Goal: Task Accomplishment & Management: Complete application form

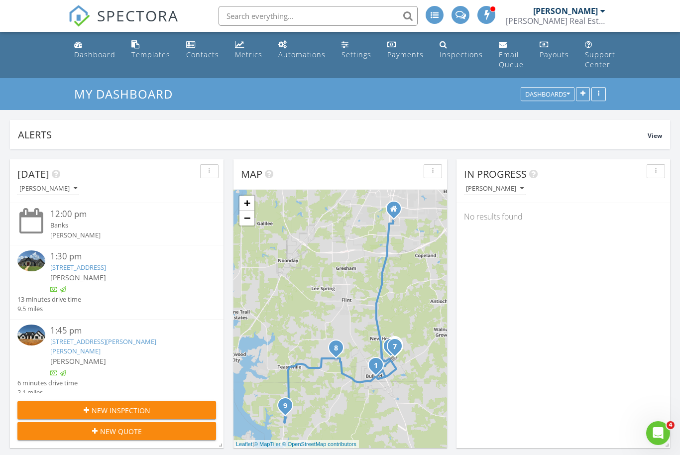
scroll to position [907, 681]
click at [116, 412] on span "New Inspection" at bounding box center [121, 410] width 59 height 10
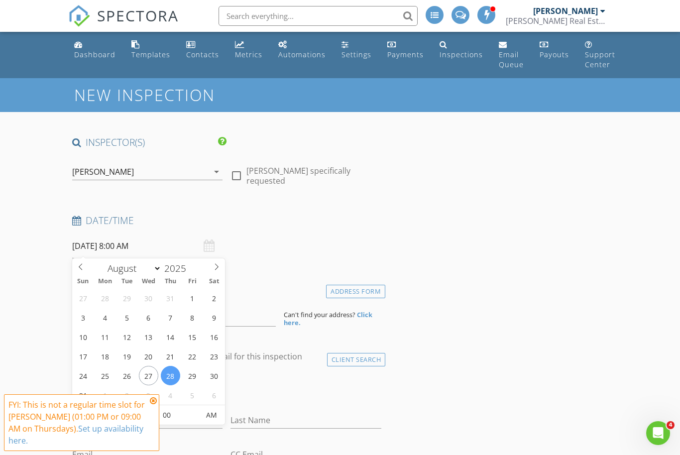
click at [151, 248] on input "[DATE] 8:00 AM" at bounding box center [147, 246] width 151 height 24
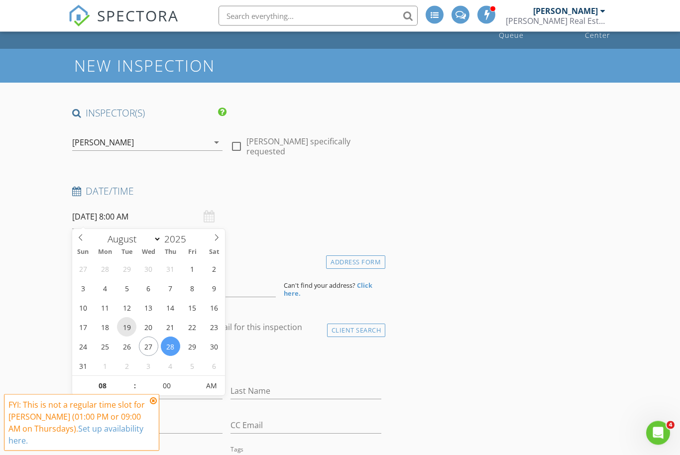
scroll to position [30, 0]
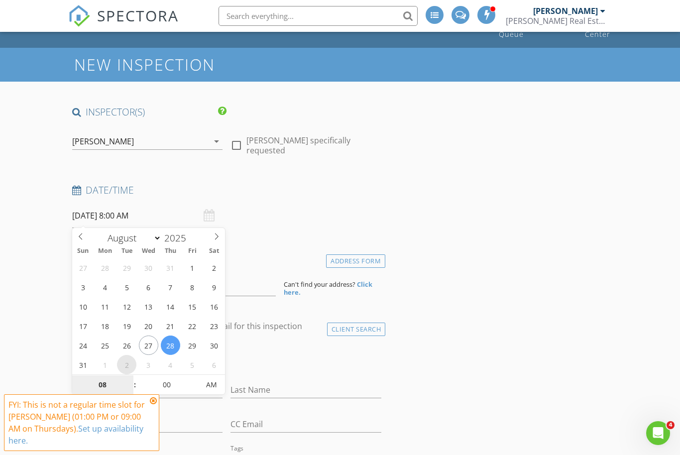
select select "8"
type input "09/02/2025 8:00 AM"
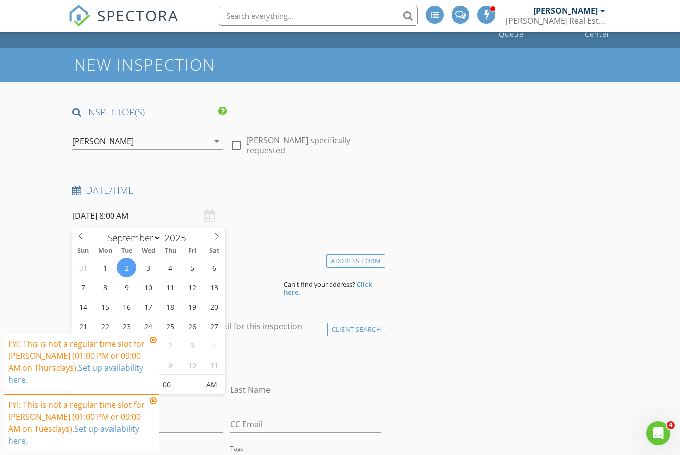
click at [153, 344] on icon at bounding box center [153, 340] width 7 height 8
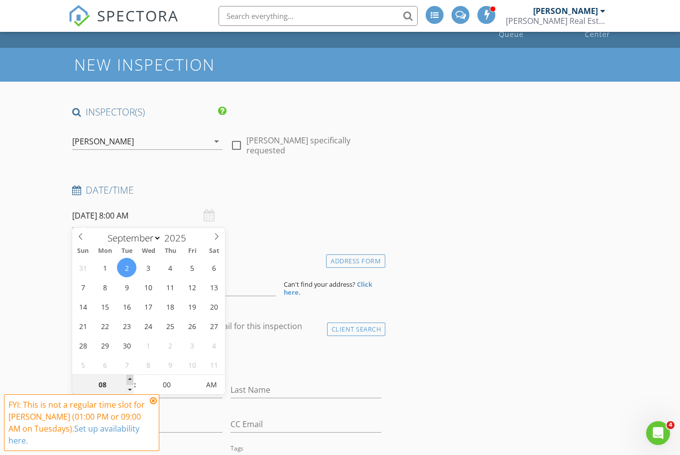
type input "09"
type input "[DATE] 9:00 AM"
click at [130, 381] on span at bounding box center [129, 380] width 7 height 10
click at [272, 352] on div "check_box_outline_blank Client is a Company/Organization" at bounding box center [226, 361] width 309 height 26
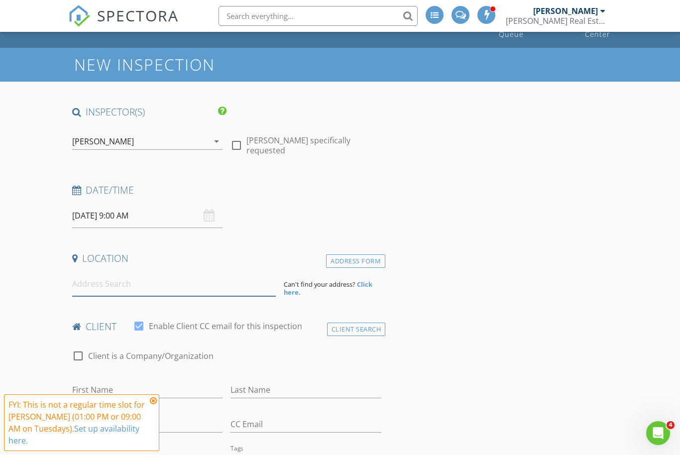
click at [242, 285] on input at bounding box center [174, 284] width 204 height 24
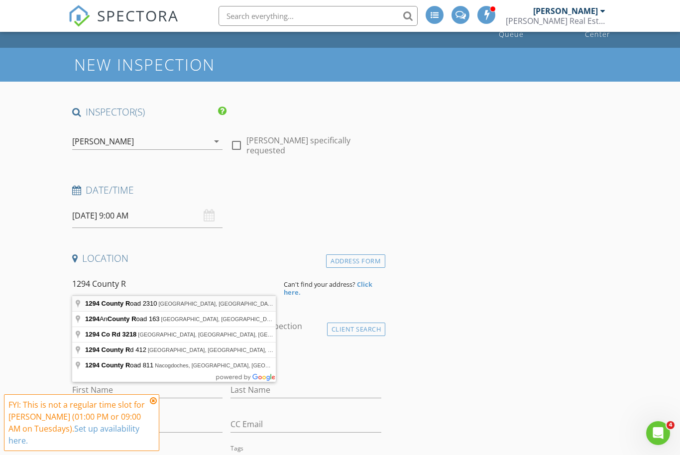
type input "1294 County Road 2310, Rusk, TX, USA"
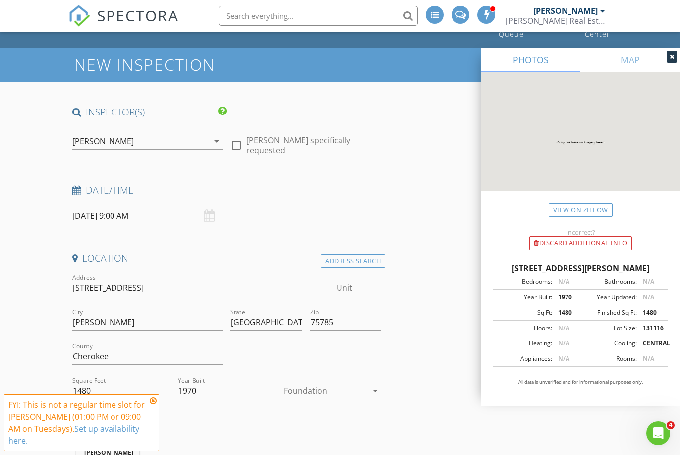
click at [342, 394] on div at bounding box center [326, 391] width 84 height 16
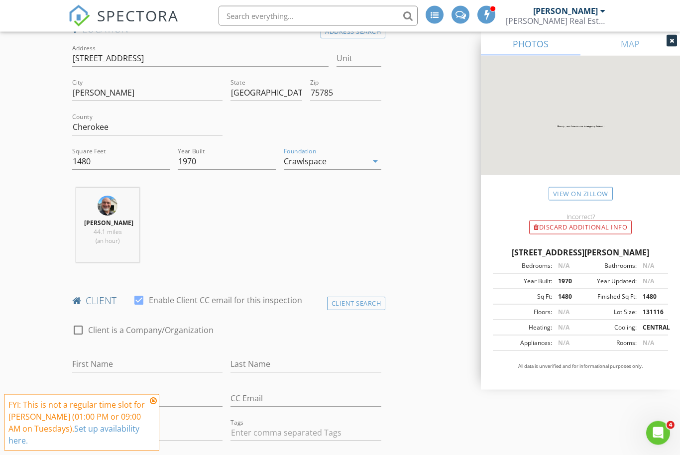
scroll to position [262, 0]
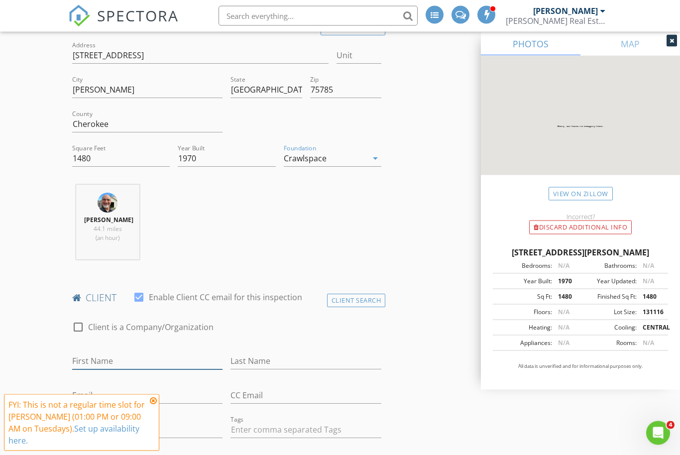
click at [162, 358] on input "First Name" at bounding box center [147, 362] width 151 height 16
type input "[PERSON_NAME]"
type input "Mock"
type input "[EMAIL_ADDRESS][DOMAIN_NAME]"
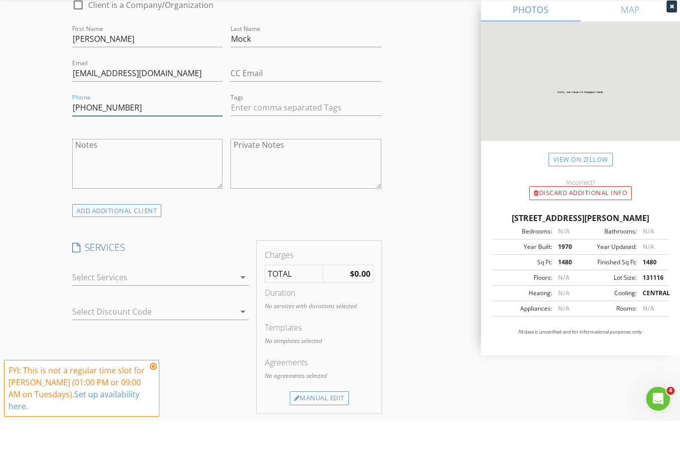
scroll to position [579, 0]
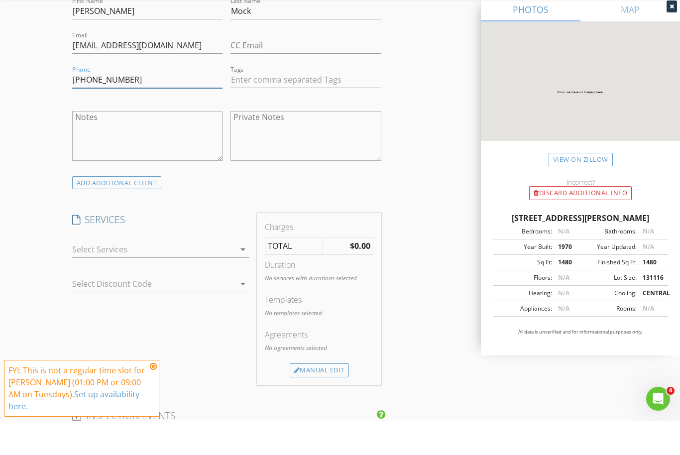
type input "[PHONE_NUMBER]"
click at [168, 276] on div at bounding box center [153, 284] width 163 height 16
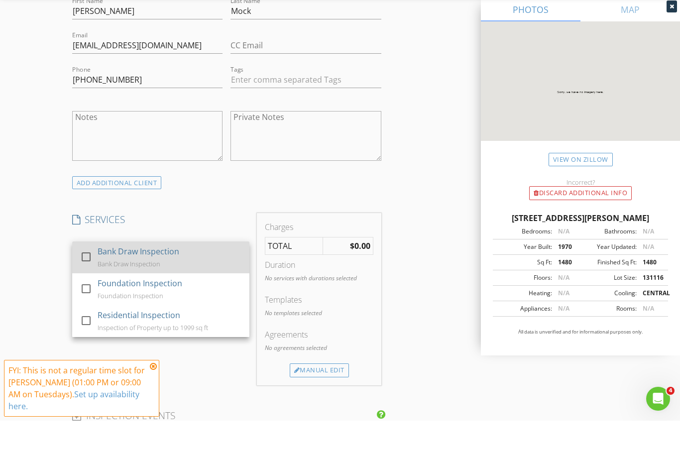
scroll to position [613, 0]
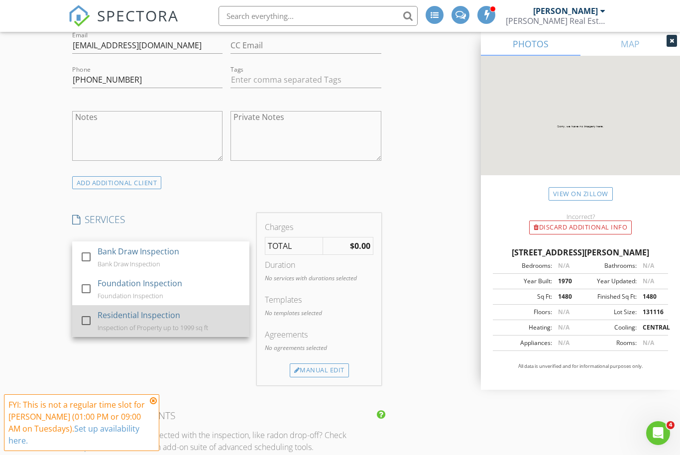
click at [88, 320] on div at bounding box center [86, 320] width 17 height 17
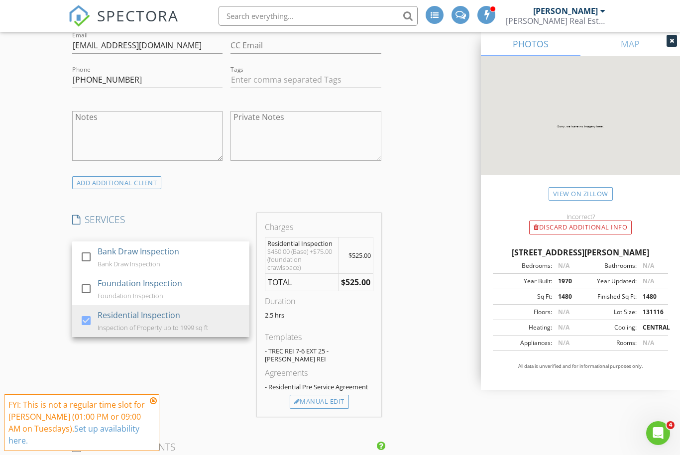
click at [58, 312] on div "New Inspection INSPECTOR(S) check_box Curtis Cannon PRIMARY Curtis Cannon arrow…" at bounding box center [340, 392] width 680 height 1854
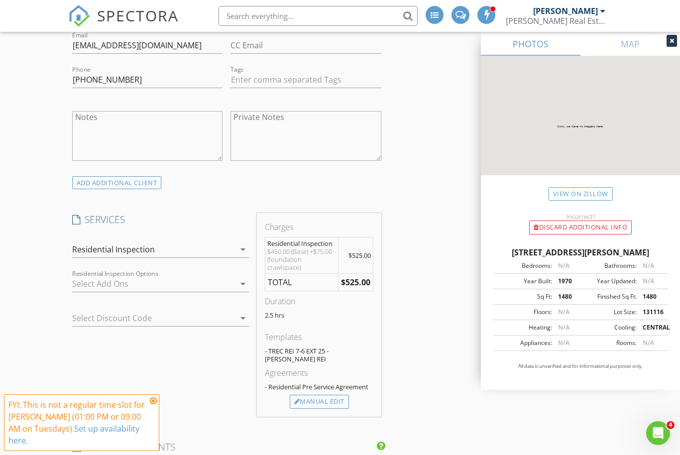
click at [152, 280] on div at bounding box center [153, 284] width 163 height 16
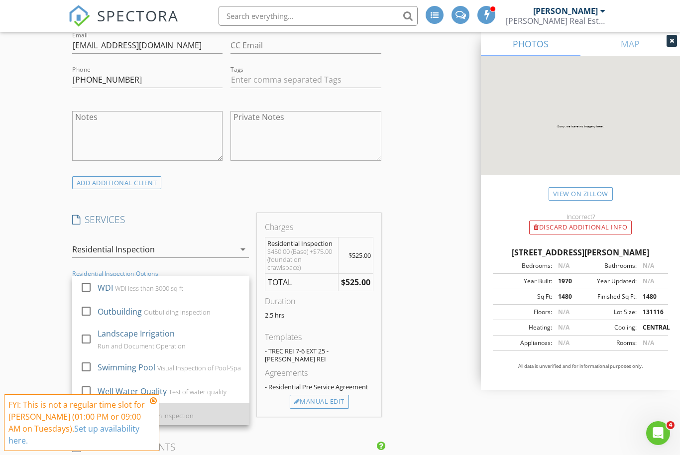
click at [87, 414] on div at bounding box center [86, 414] width 17 height 17
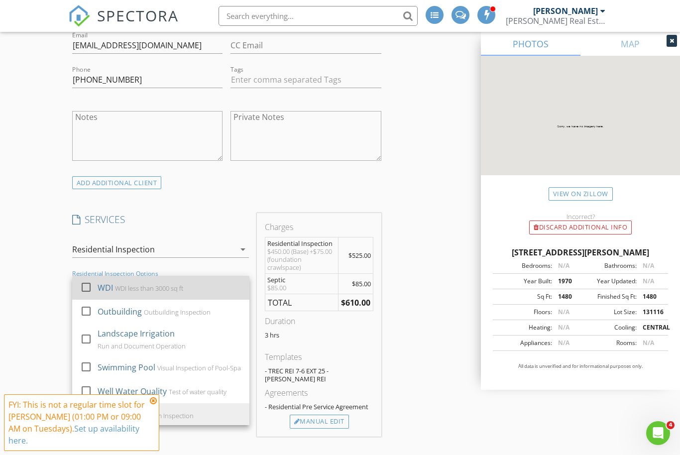
click at [87, 285] on div at bounding box center [86, 286] width 17 height 17
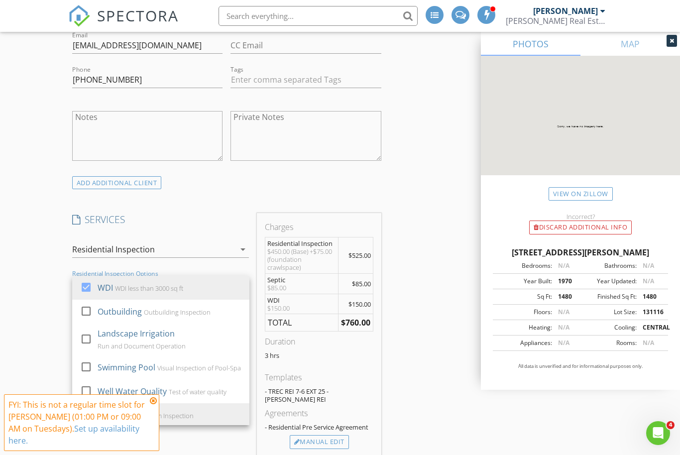
click at [43, 327] on div "New Inspection INSPECTOR(S) check_box Curtis Cannon PRIMARY Curtis Cannon arrow…" at bounding box center [340, 412] width 680 height 1895
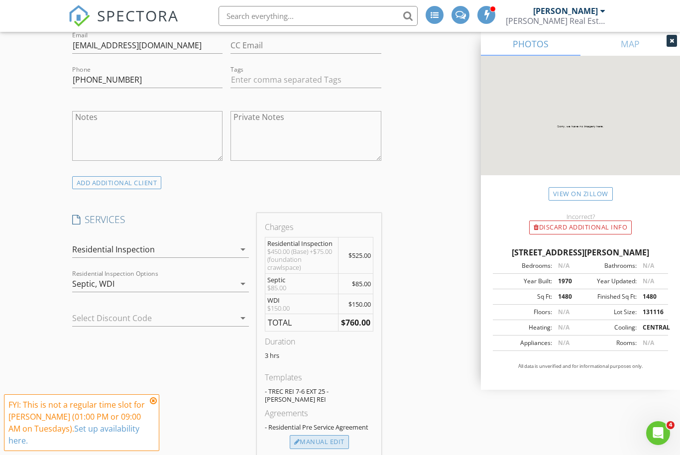
click at [333, 435] on div "Manual Edit" at bounding box center [319, 442] width 59 height 14
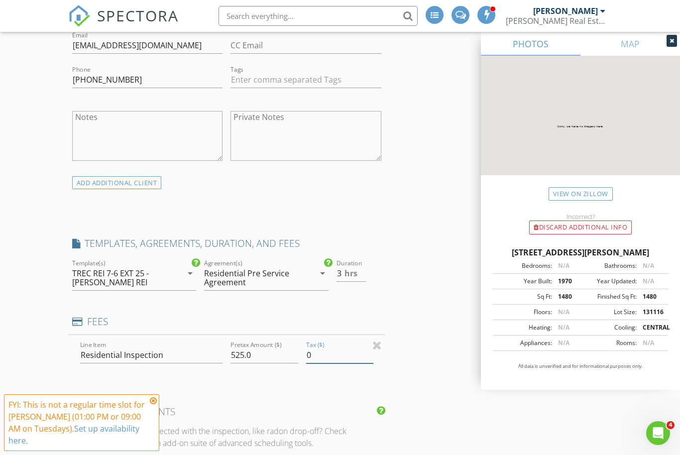
scroll to position [781, 0]
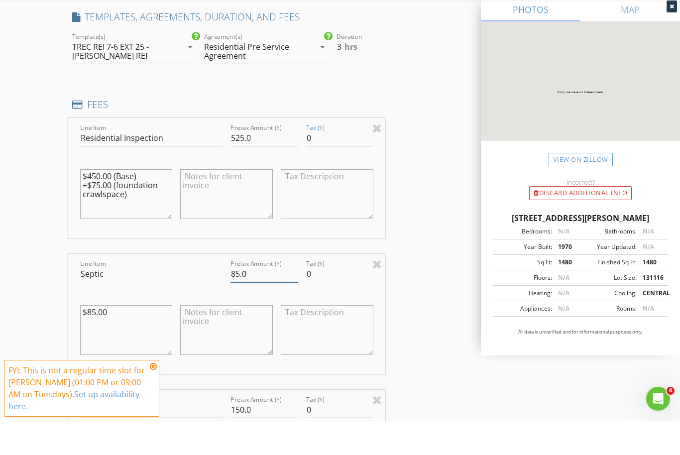
click at [236, 300] on input "85.0" at bounding box center [264, 308] width 67 height 16
type input "75.0"
click at [435, 358] on div "INSPECTOR(S) check_box Curtis Cannon PRIMARY Curtis Cannon arrow_drop_down chec…" at bounding box center [340, 421] width 544 height 2132
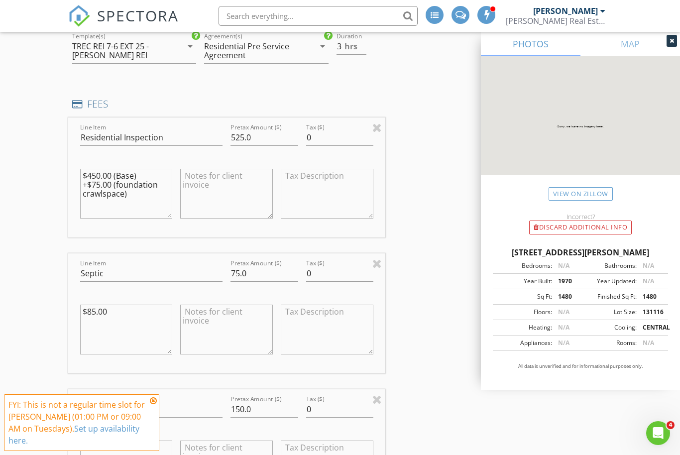
click at [88, 311] on textarea "$85.00" at bounding box center [126, 330] width 93 height 50
click at [92, 310] on textarea "$85.00" at bounding box center [126, 330] width 93 height 50
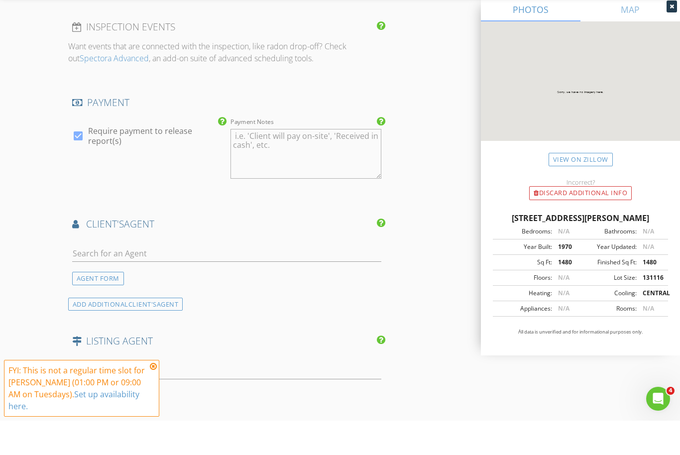
scroll to position [1362, 0]
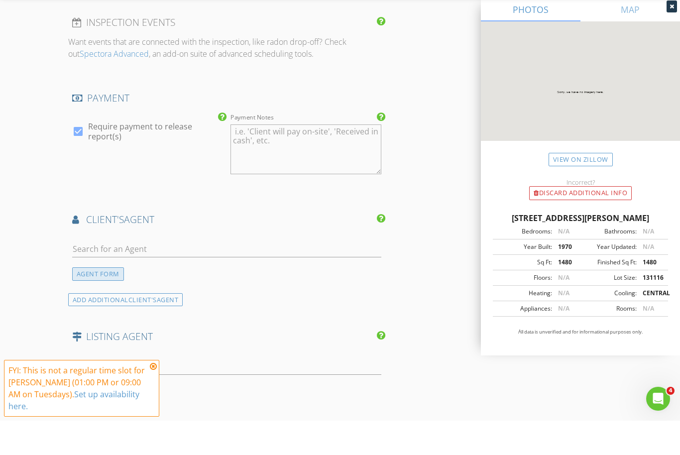
type textarea "$75.00"
click at [108, 302] on div "AGENT FORM" at bounding box center [98, 308] width 52 height 13
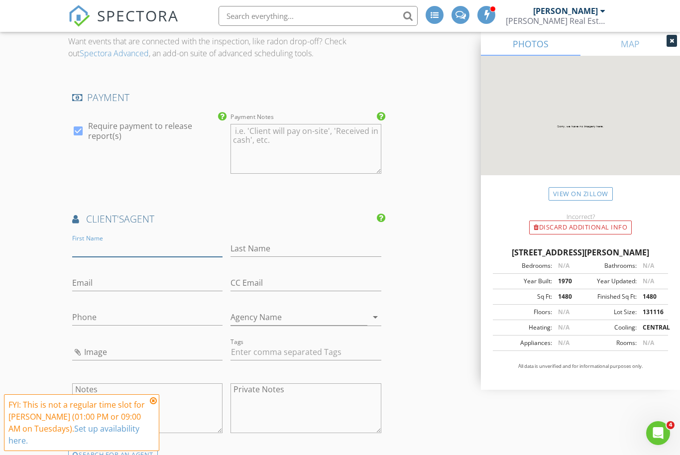
click at [120, 241] on input "First Name" at bounding box center [147, 249] width 151 height 16
type input "Bo"
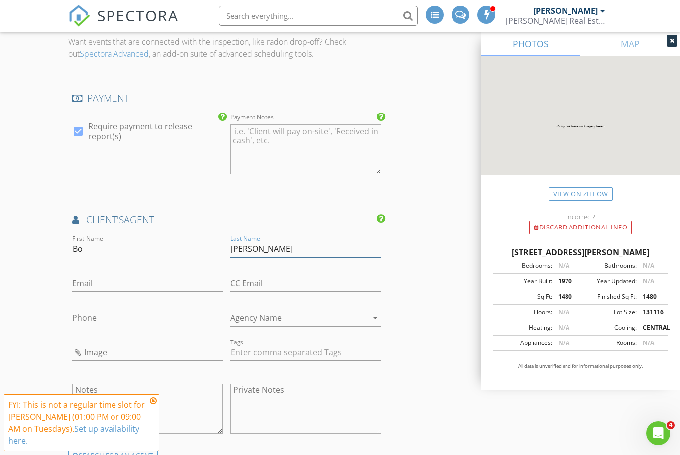
type input "[PERSON_NAME]"
type input "[EMAIL_ADDRESS][DOMAIN_NAME]"
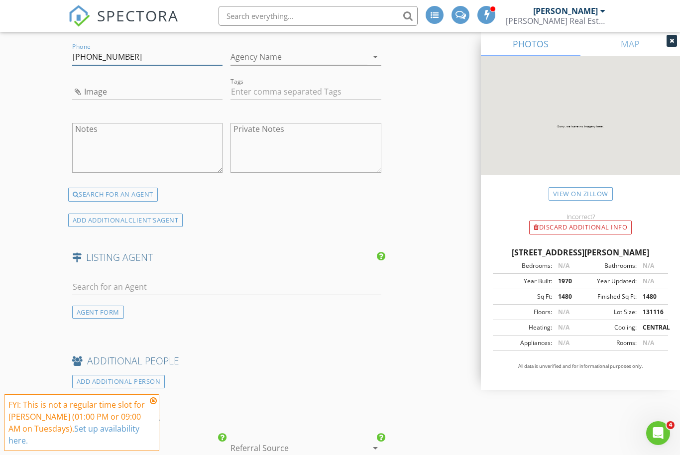
scroll to position [1654, 0]
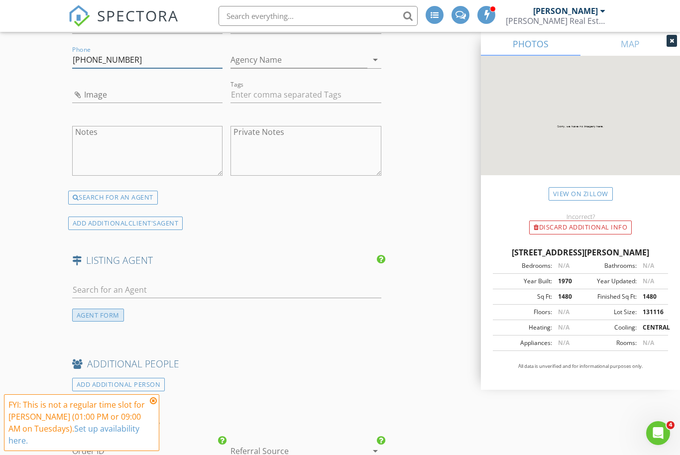
type input "[PHONE_NUMBER]"
click at [110, 312] on div "AGENT FORM" at bounding box center [98, 315] width 52 height 13
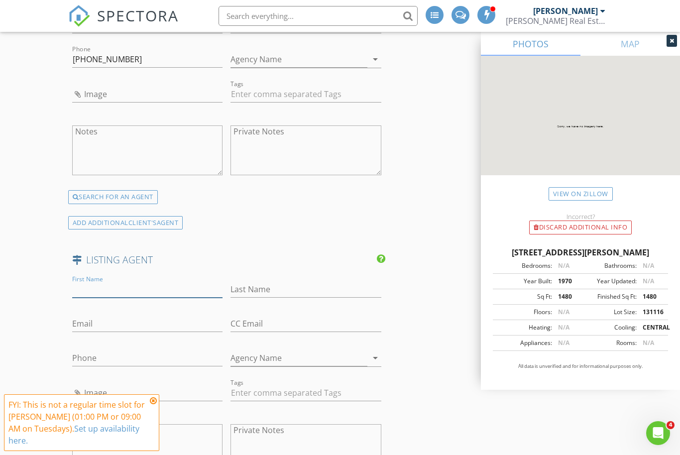
click at [126, 285] on input "First Name" at bounding box center [147, 289] width 151 height 16
type input "Mike"
type input "McEwen"
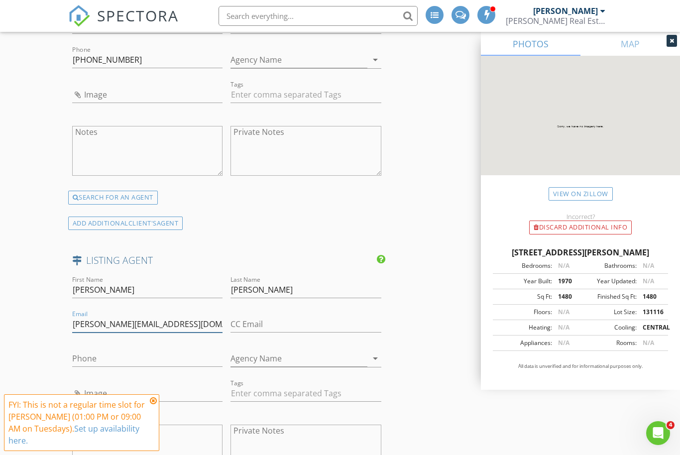
type input "[PERSON_NAME][EMAIL_ADDRESS][DOMAIN_NAME]"
type input "[PHONE_NUMBER]"
click at [266, 357] on input "Agency Name" at bounding box center [299, 359] width 137 height 16
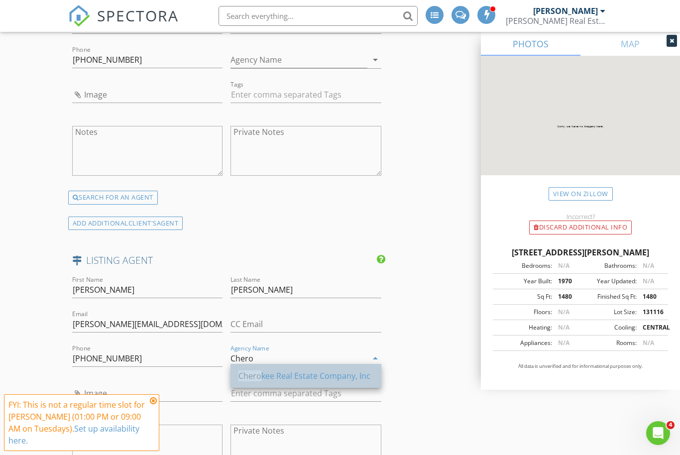
click at [318, 375] on div "Chero kee Real Estate Company, Inc" at bounding box center [306, 376] width 135 height 12
type input "Cherokee Real Estate Company, Inc"
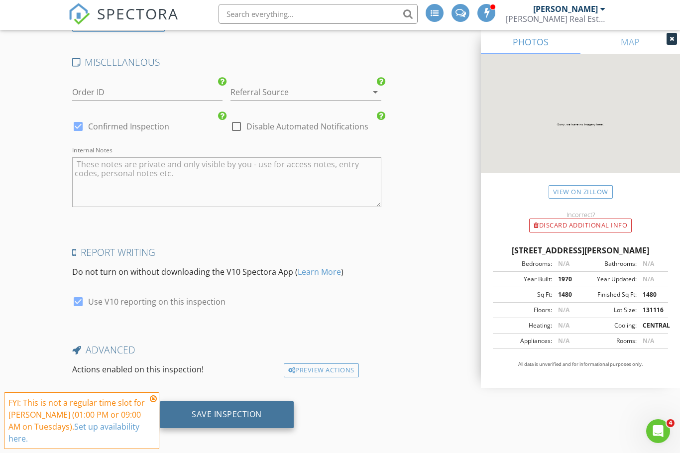
scroll to position [2207, 0]
click at [226, 411] on div "Save Inspection" at bounding box center [227, 416] width 70 height 10
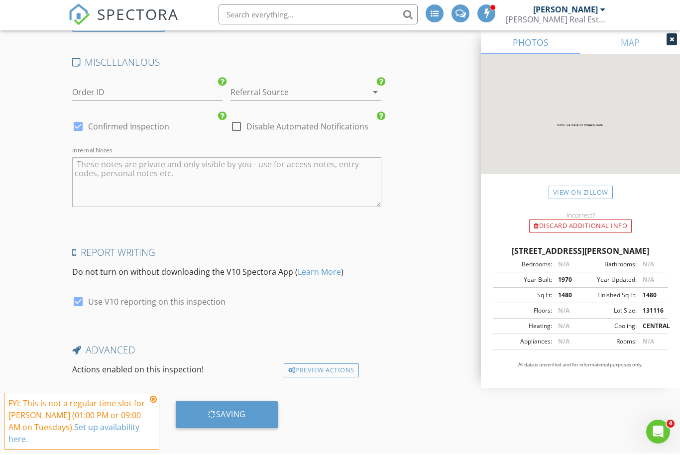
scroll to position [2174, 0]
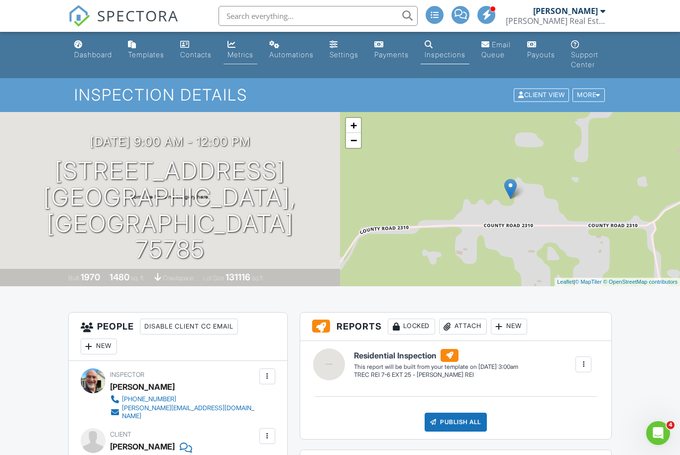
click at [240, 52] on div "Metrics" at bounding box center [241, 54] width 26 height 8
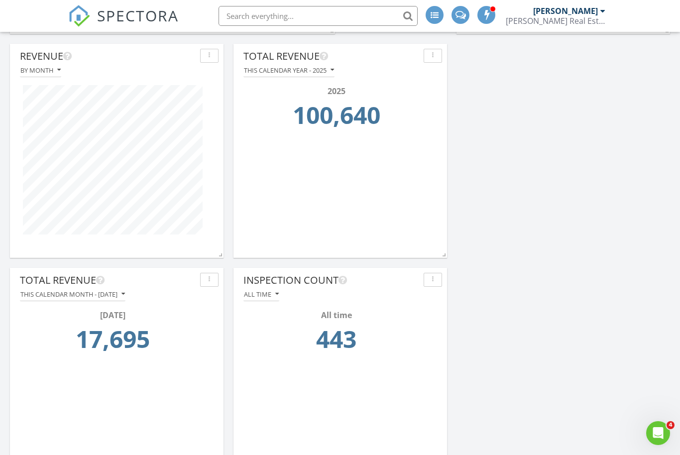
scroll to position [497764, 497653]
